Goal: Task Accomplishment & Management: Manage account settings

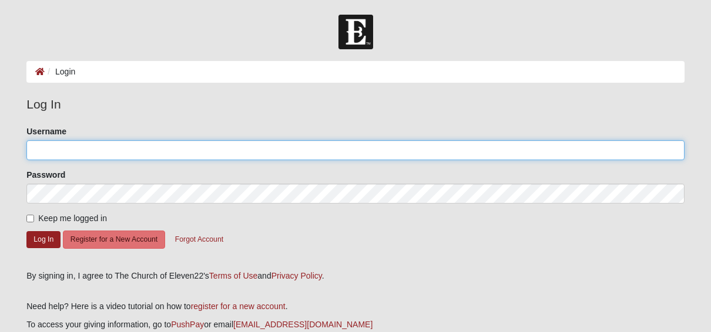
type input "benmarkham"
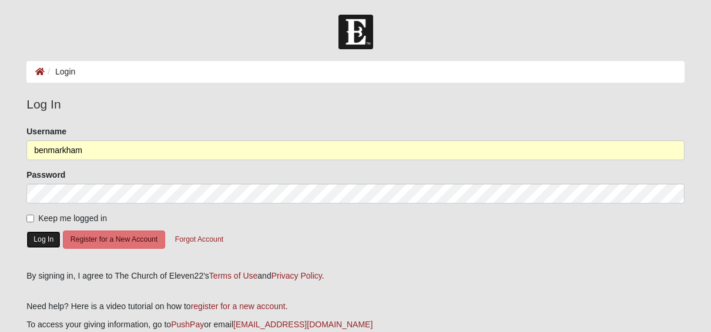
click at [42, 236] on button "Log In" at bounding box center [43, 239] width 34 height 17
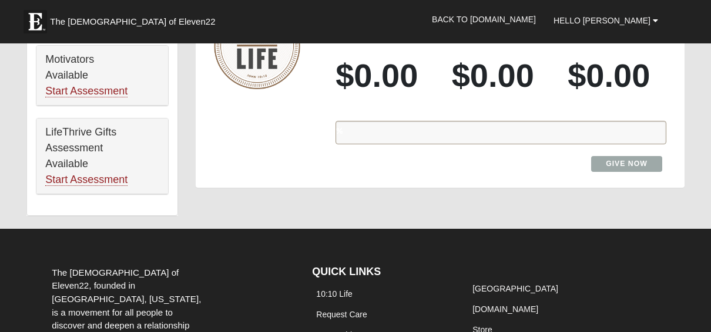
scroll to position [927, 0]
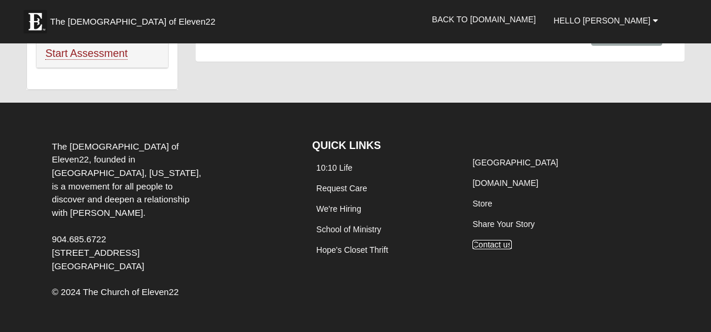
click at [496, 240] on link "Contact us" at bounding box center [491, 244] width 39 height 9
